Goal: Navigation & Orientation: Find specific page/section

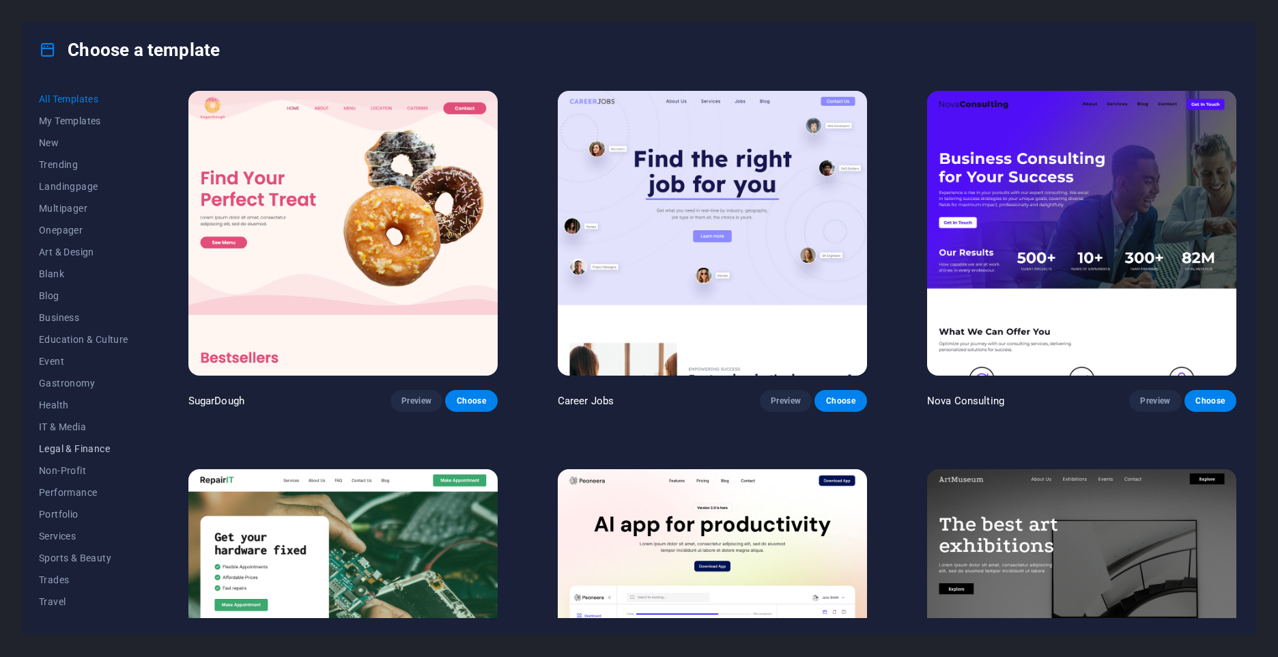
click at [78, 451] on span "Legal & Finance" at bounding box center [83, 448] width 89 height 11
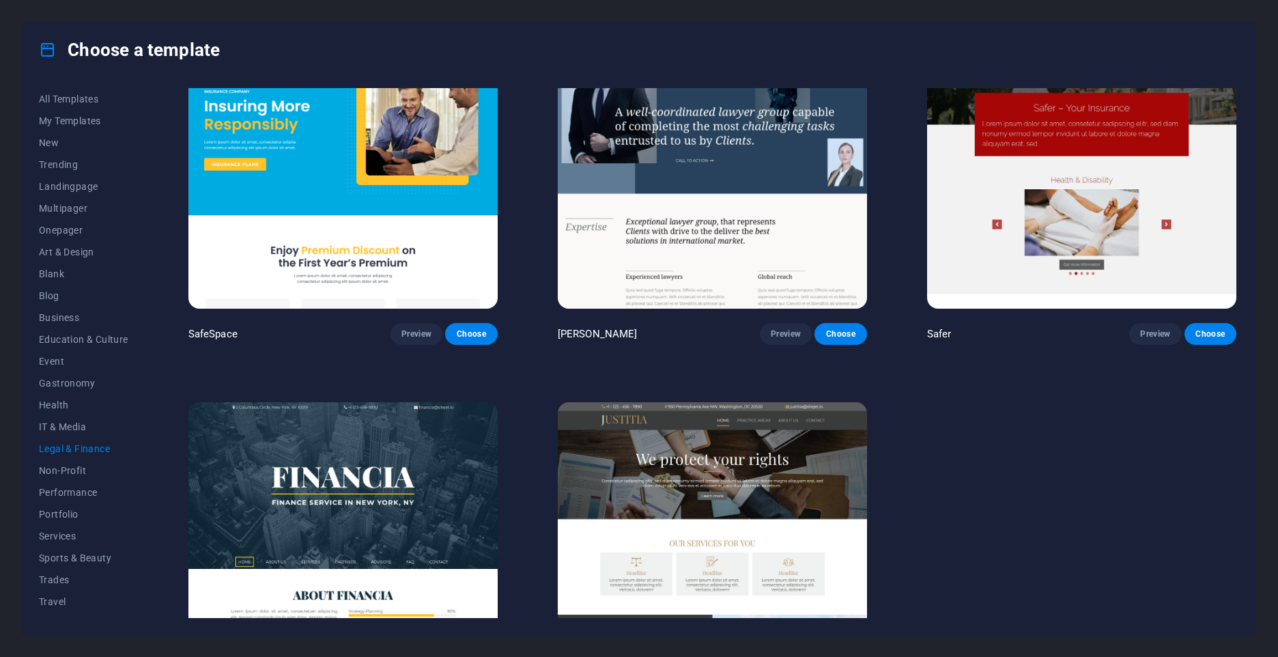
scroll to position [169, 0]
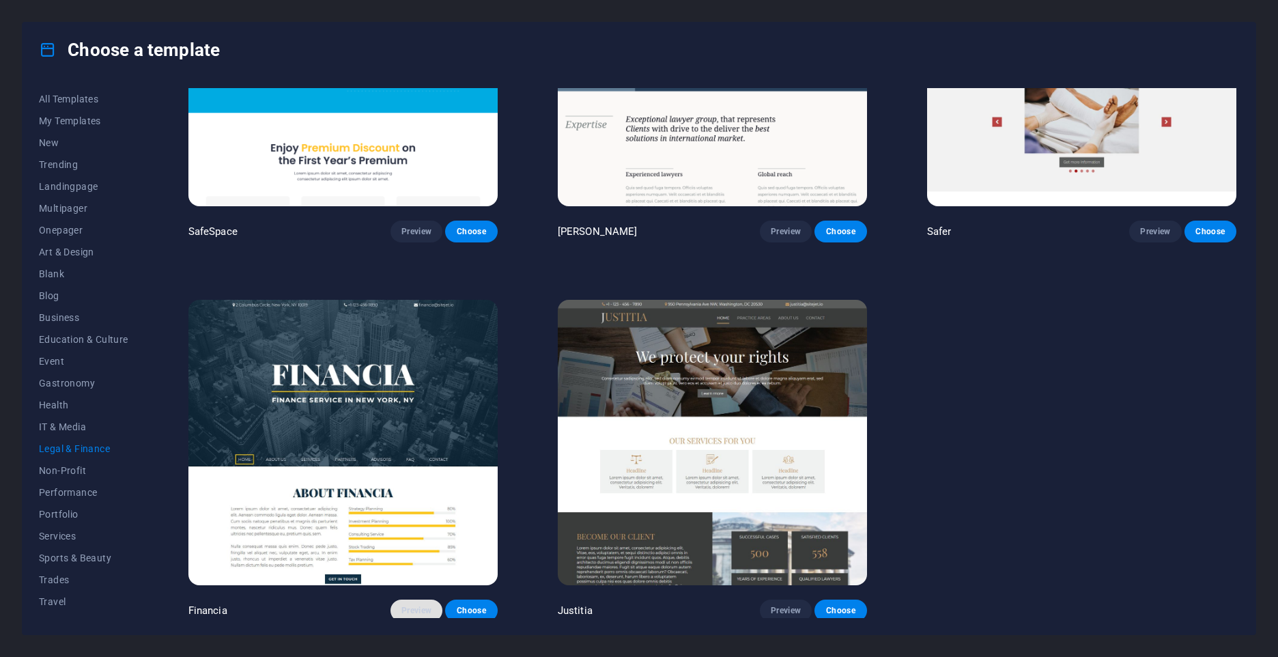
click at [409, 605] on span "Preview" at bounding box center [416, 610] width 30 height 11
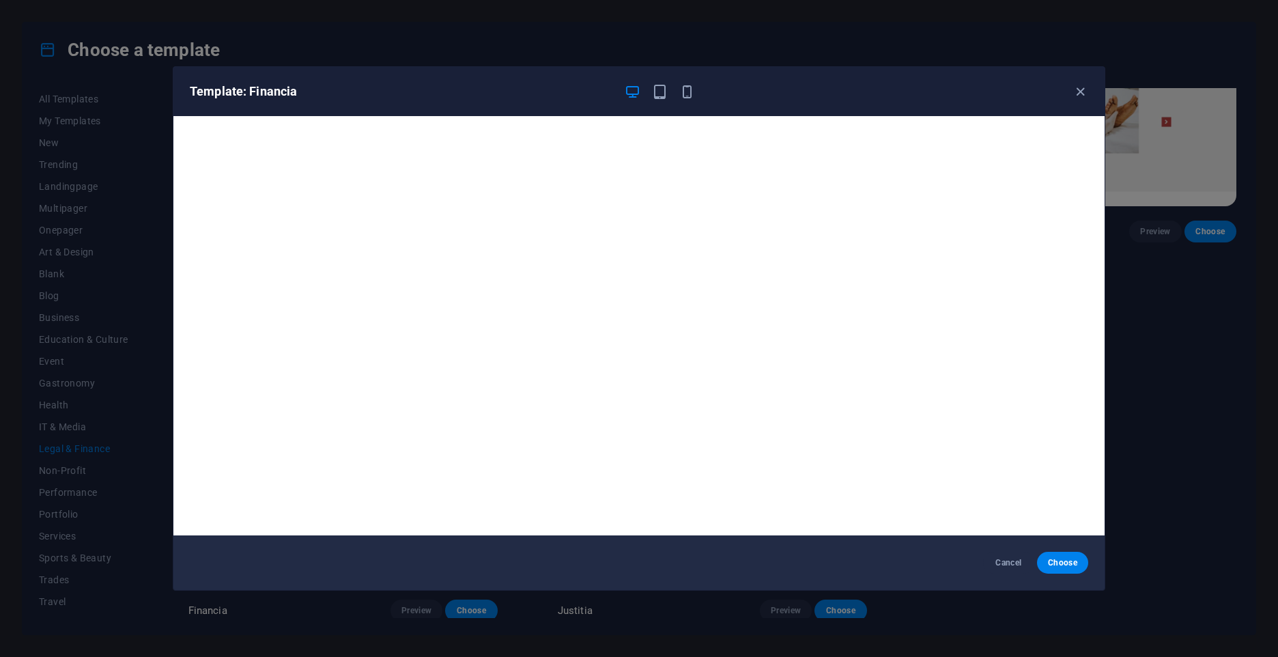
scroll to position [3, 0]
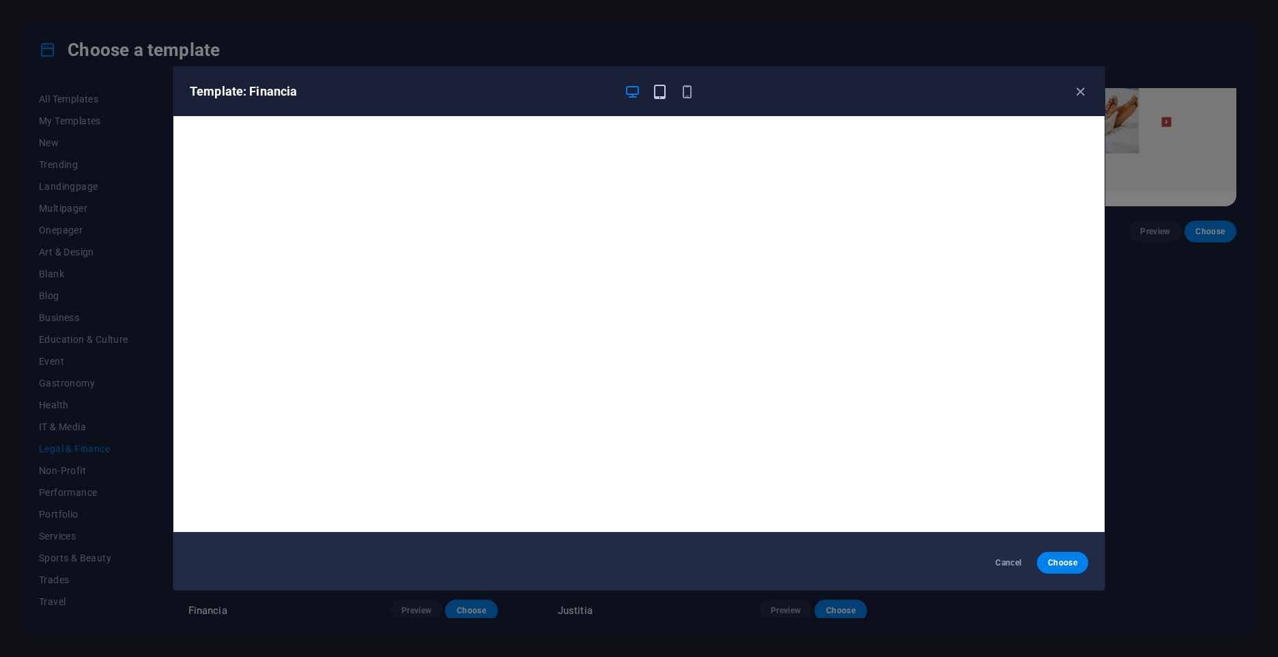
click at [662, 91] on icon "button" at bounding box center [660, 92] width 16 height 16
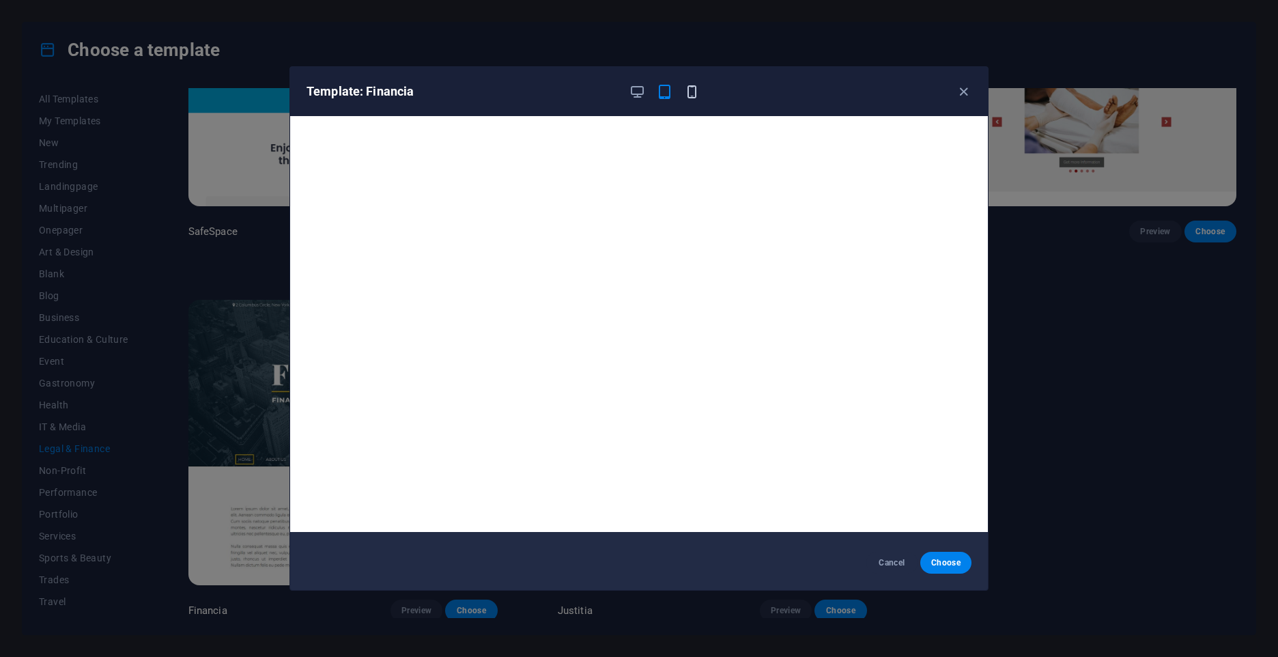
click at [691, 92] on icon "button" at bounding box center [692, 92] width 16 height 16
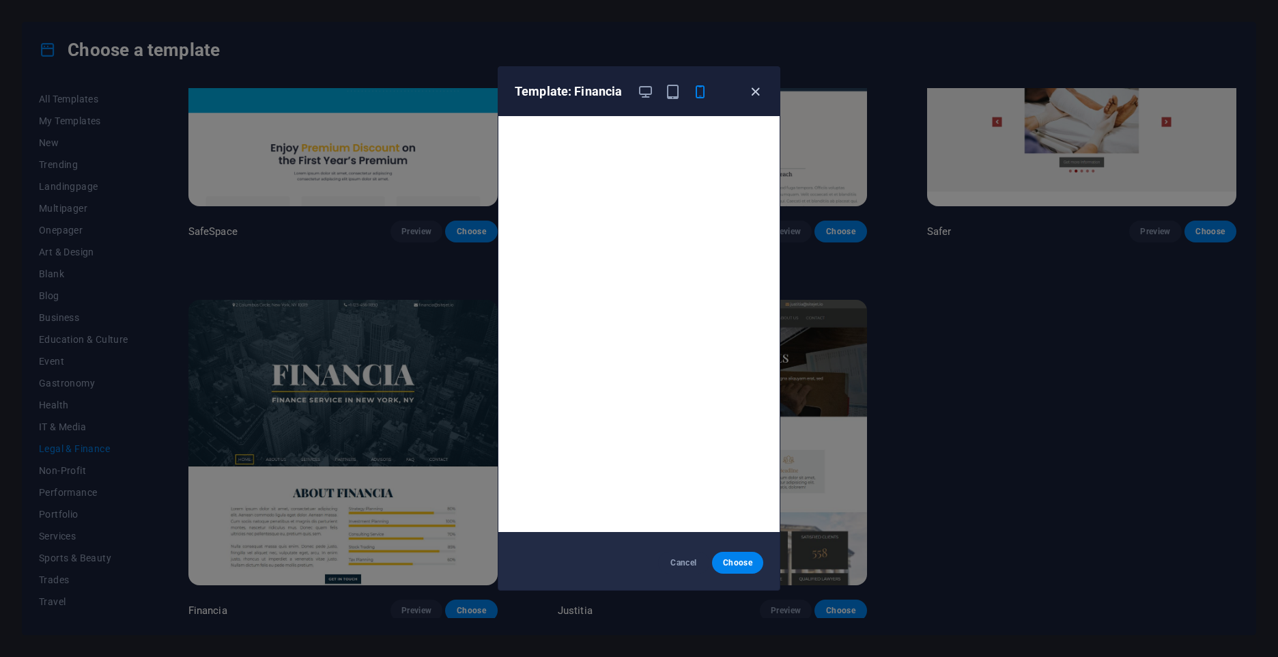
click at [758, 89] on icon "button" at bounding box center [755, 92] width 16 height 16
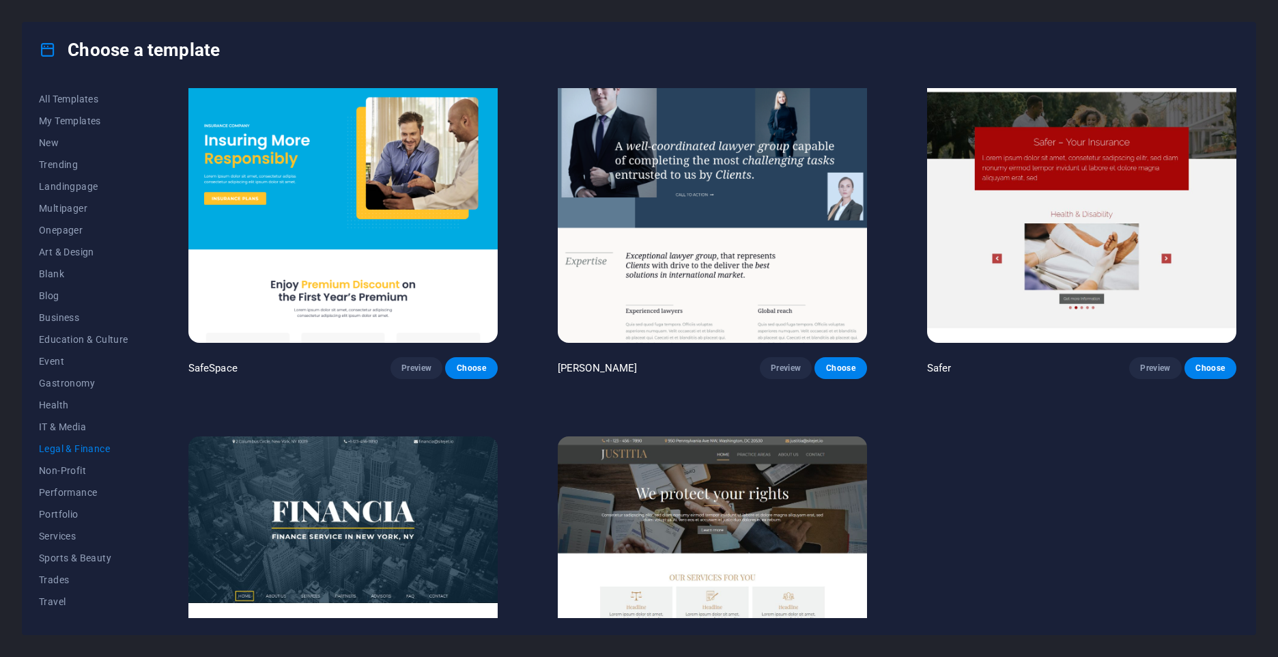
scroll to position [0, 0]
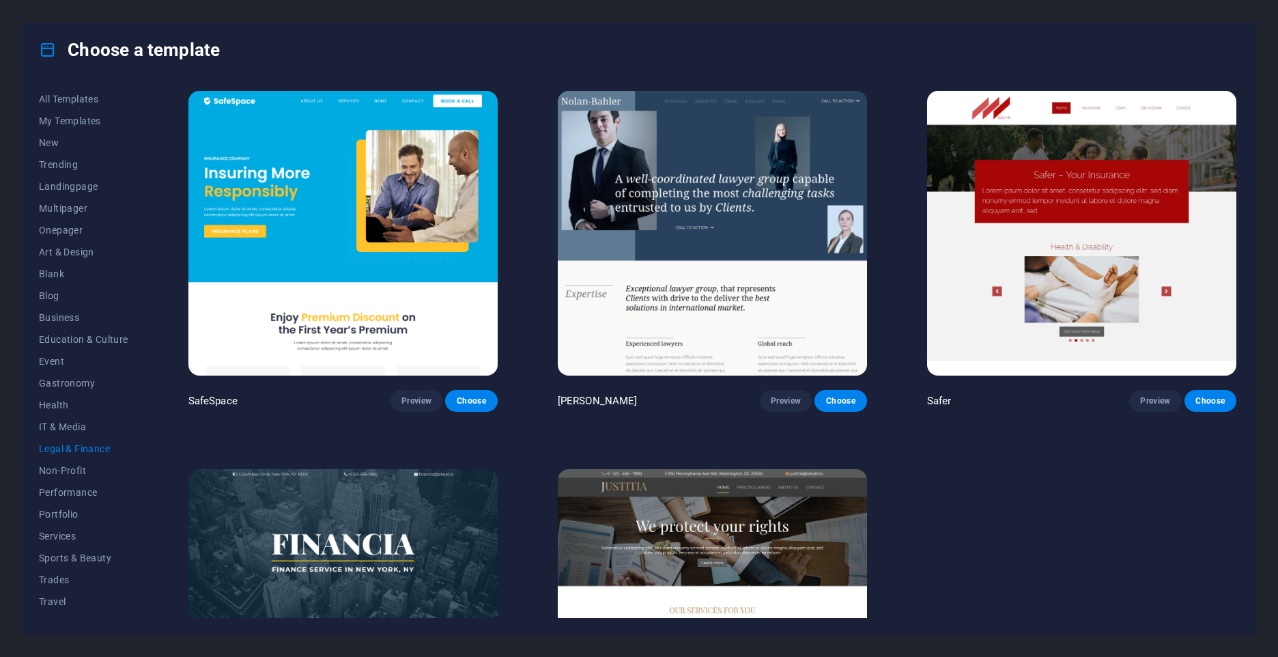
click at [1090, 203] on img at bounding box center [1081, 233] width 309 height 285
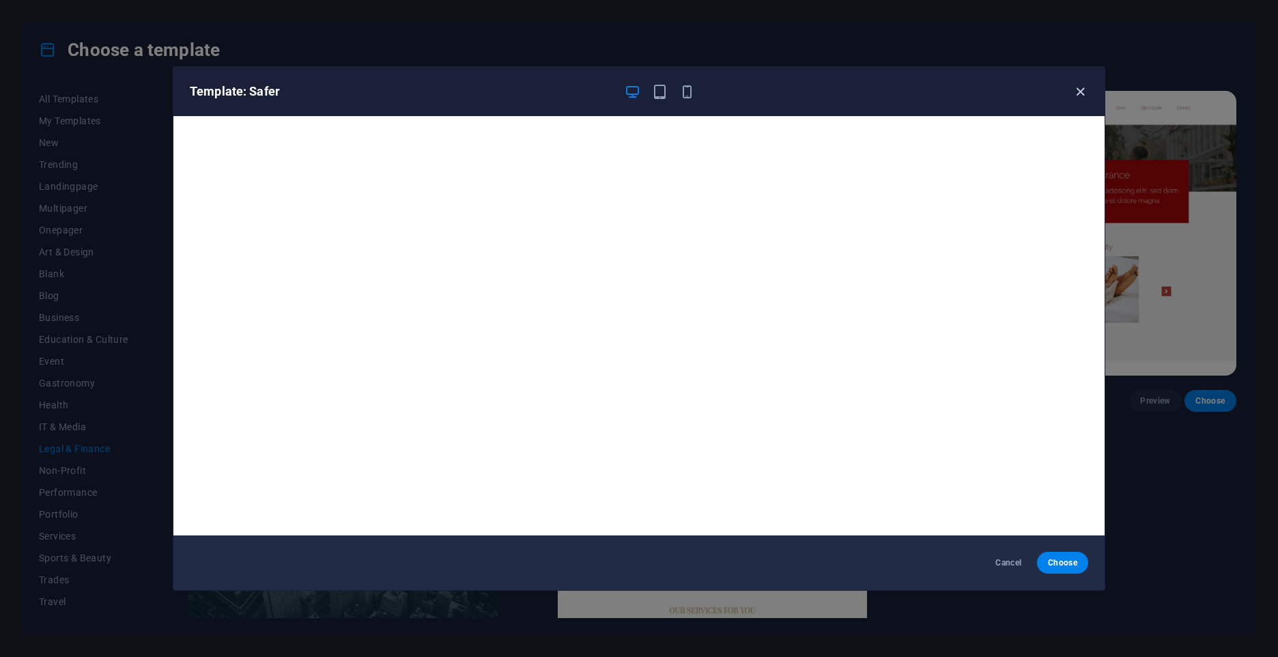
click at [1077, 91] on icon "button" at bounding box center [1080, 92] width 16 height 16
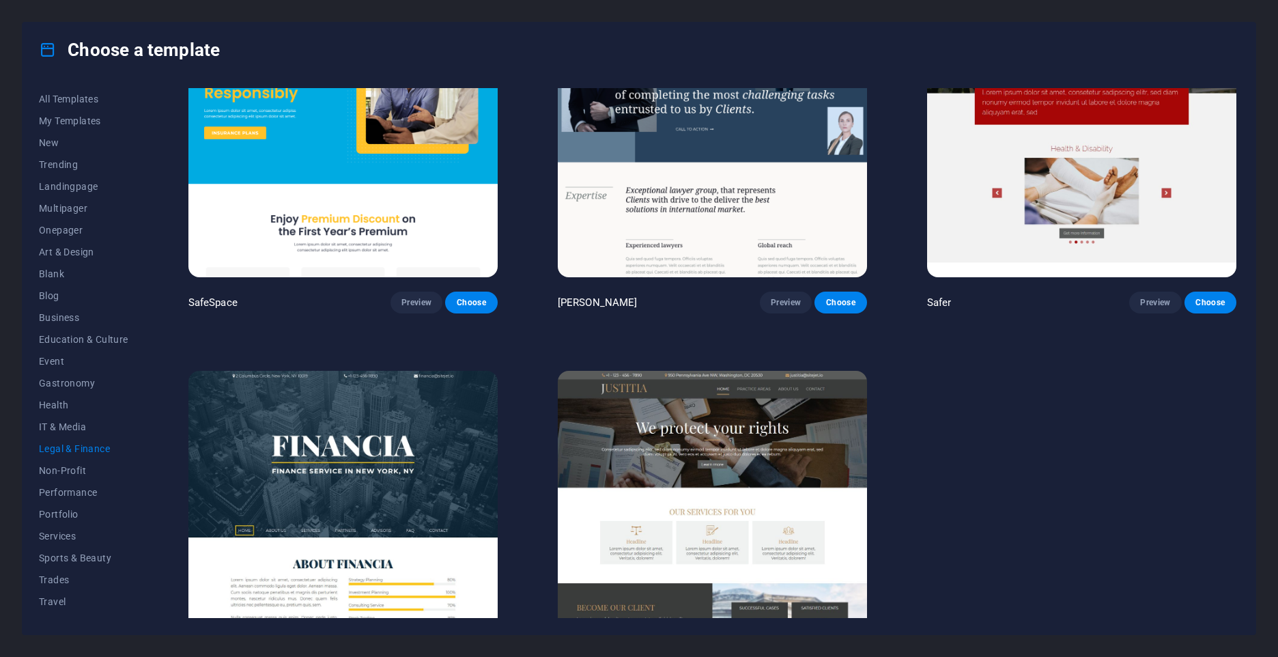
scroll to position [169, 0]
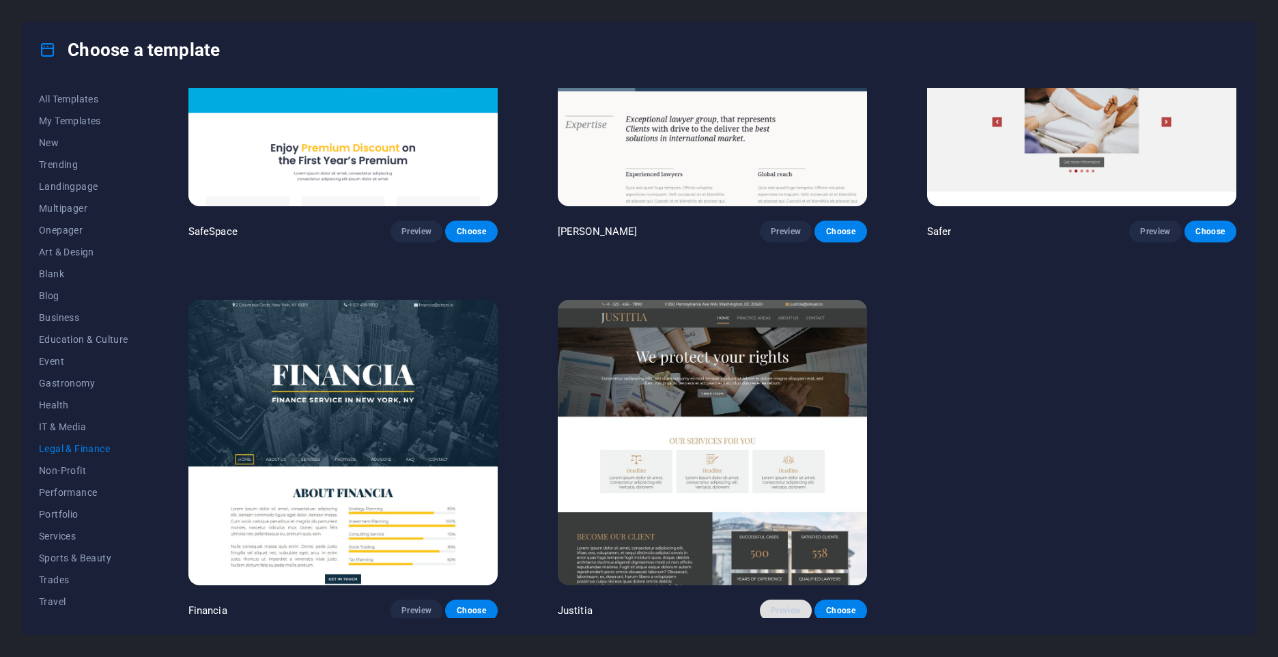
click at [771, 599] on button "Preview" at bounding box center [786, 610] width 52 height 22
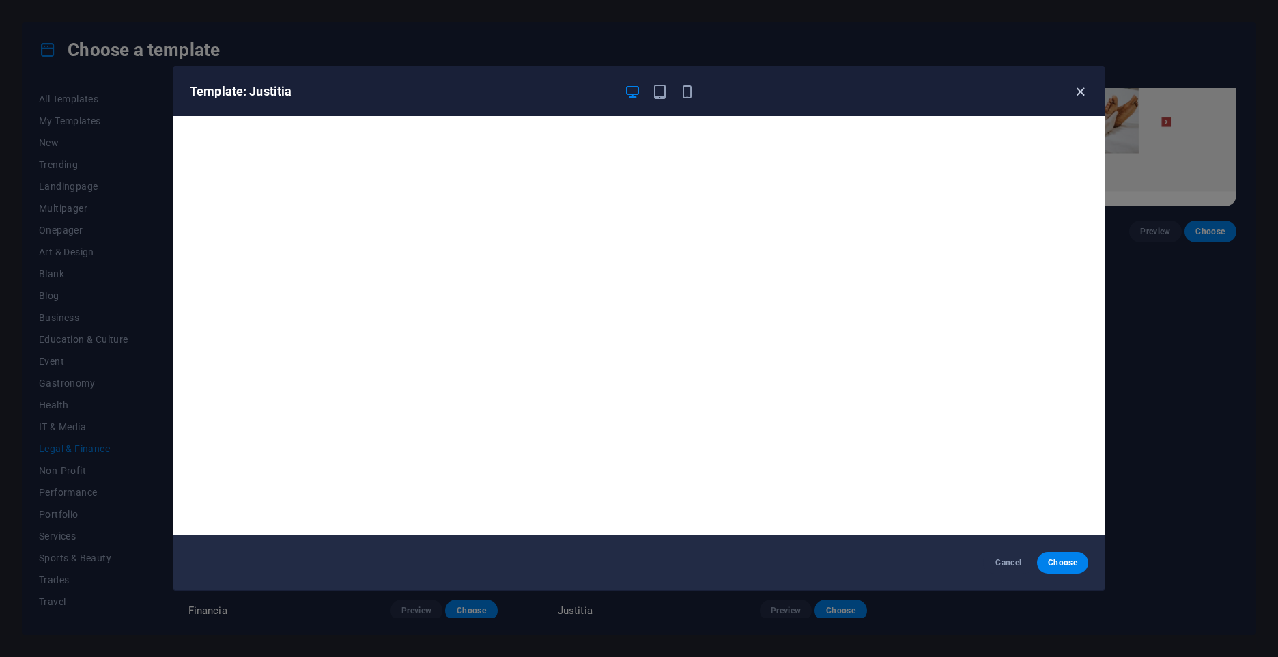
click at [1080, 94] on icon "button" at bounding box center [1080, 92] width 16 height 16
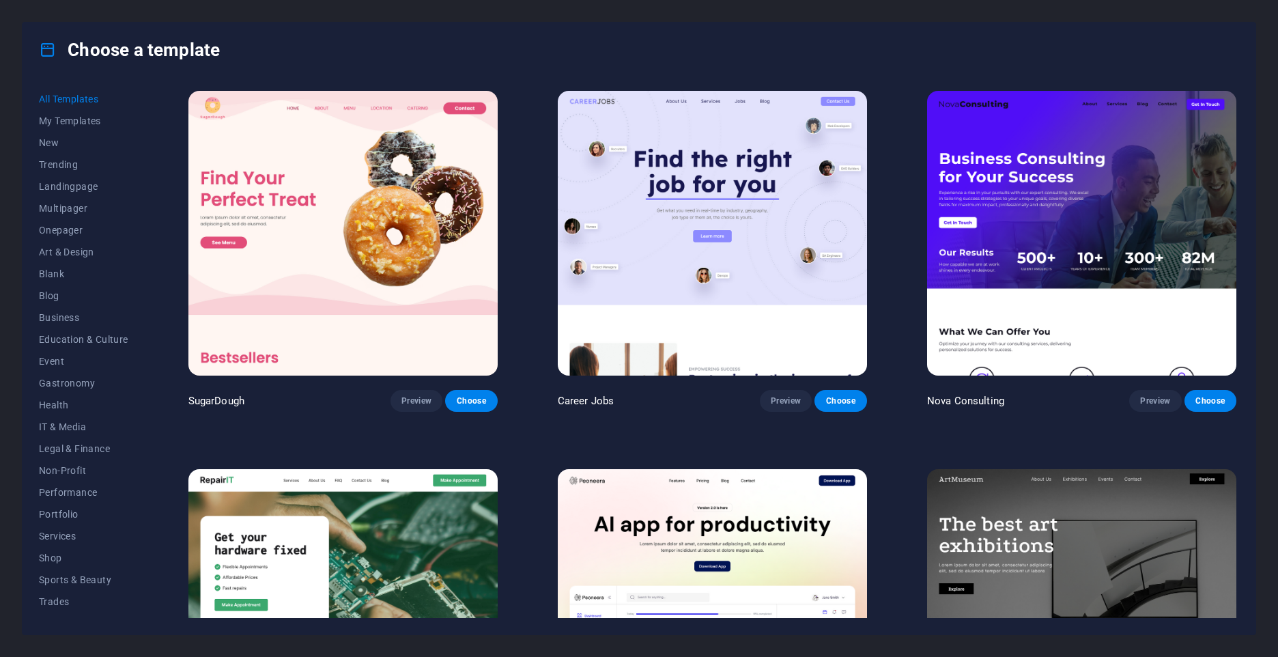
click at [21, 12] on div "Choose a template All Templates My Templates New Trending Landingpage Multipage…" at bounding box center [639, 328] width 1278 height 657
drag, startPoint x: 1023, startPoint y: 84, endPoint x: 981, endPoint y: 83, distance: 42.3
